Goal: Find specific page/section: Find specific page/section

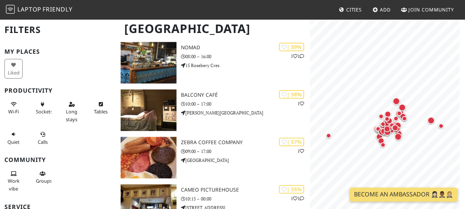
scroll to position [1934, 0]
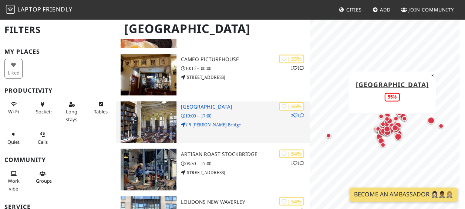
click at [153, 122] on img at bounding box center [149, 121] width 56 height 41
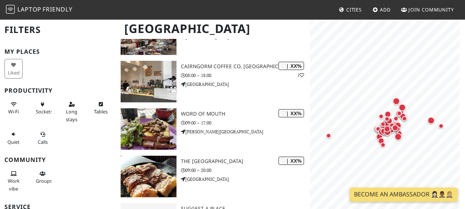
scroll to position [3041, 0]
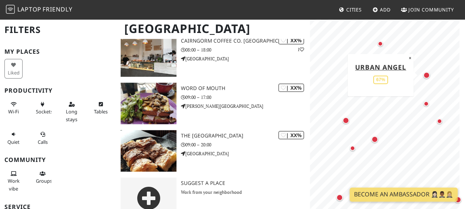
click at [426, 74] on div "Map marker" at bounding box center [426, 75] width 7 height 7
